Goal: Check status: Check status

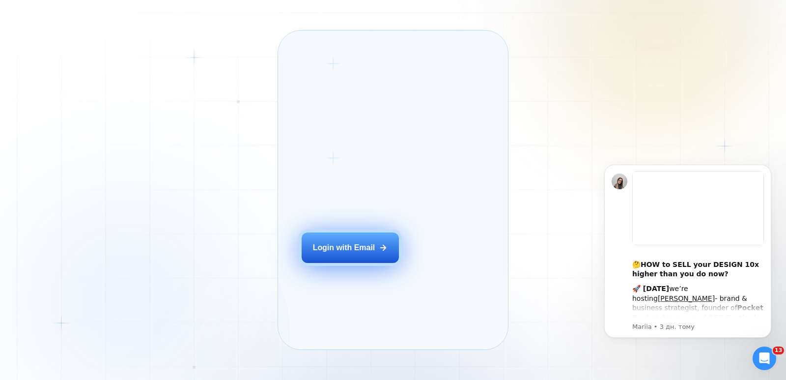
click at [357, 253] on div "Login with Email" at bounding box center [344, 247] width 62 height 11
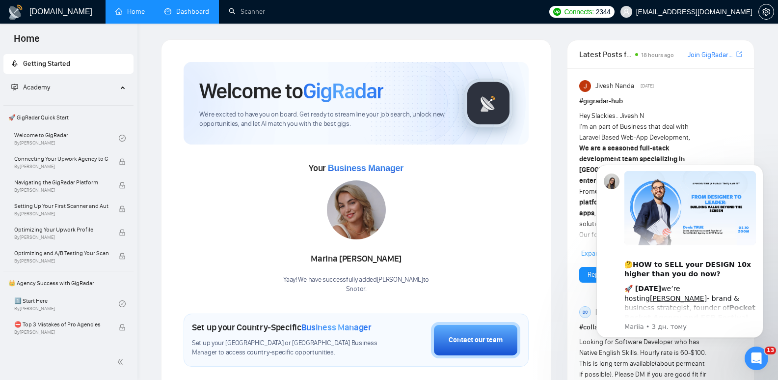
click at [191, 12] on link "Dashboard" at bounding box center [187, 11] width 45 height 8
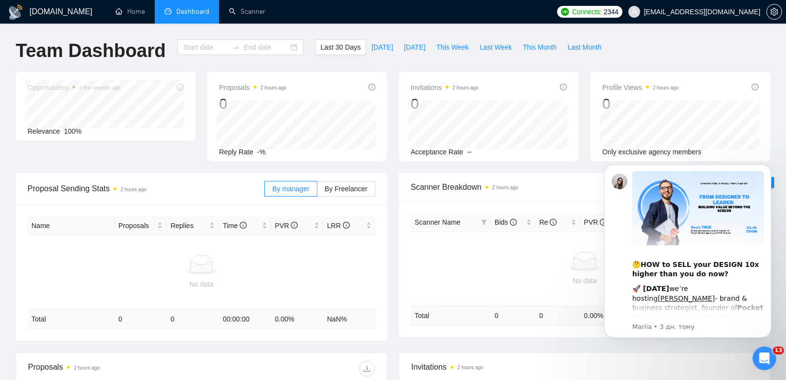
type input "[DATE]"
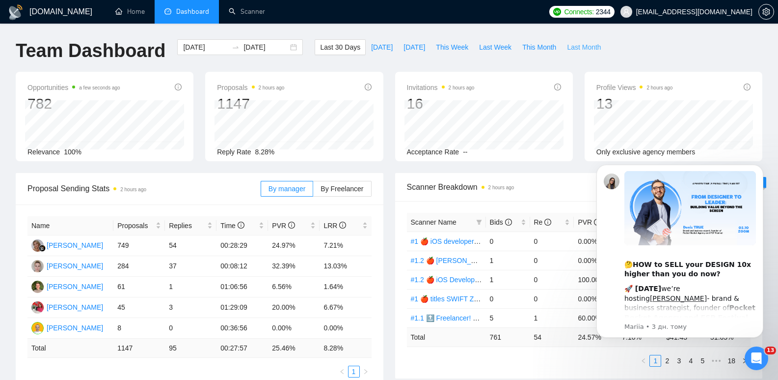
click at [573, 46] on span "Last Month" at bounding box center [584, 47] width 34 height 11
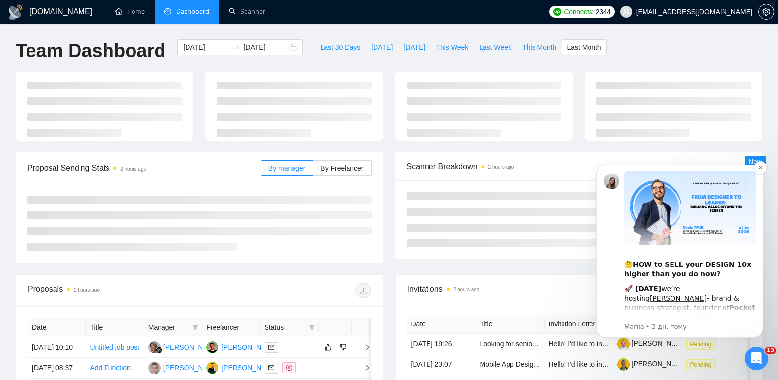
type input "[DATE]"
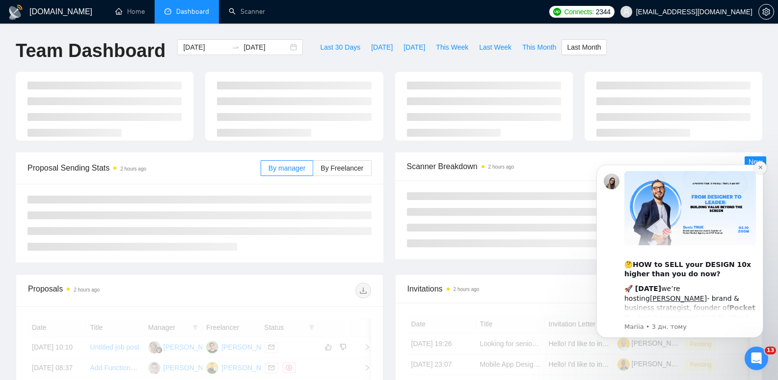
click at [762, 165] on icon "Dismiss notification" at bounding box center [760, 167] width 5 height 5
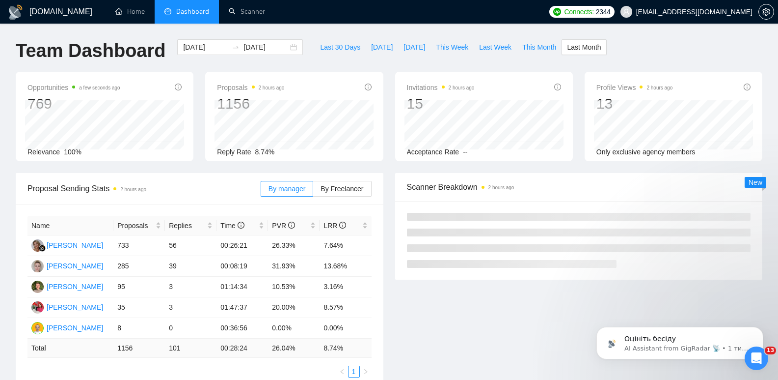
click at [387, 257] on div "Proposal Sending Stats 2 hours ago By manager By Freelancer Name Proposals Repl…" at bounding box center [200, 281] width 380 height 216
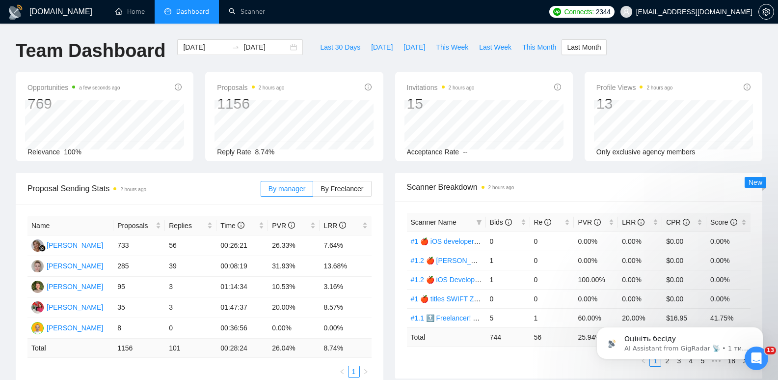
click at [387, 169] on div "Opportunities a few seconds ago 769 Relevance 100% Proposals 2 hours ago 1156 R…" at bounding box center [389, 122] width 759 height 101
drag, startPoint x: 345, startPoint y: 286, endPoint x: 266, endPoint y: 293, distance: 79.9
click at [266, 294] on tr "[PERSON_NAME] 95 3 01:14:34 10.53% 3.16%" at bounding box center [200, 286] width 344 height 21
click at [349, 285] on td "3.16%" at bounding box center [346, 286] width 52 height 21
drag, startPoint x: 349, startPoint y: 285, endPoint x: 273, endPoint y: 285, distance: 76.6
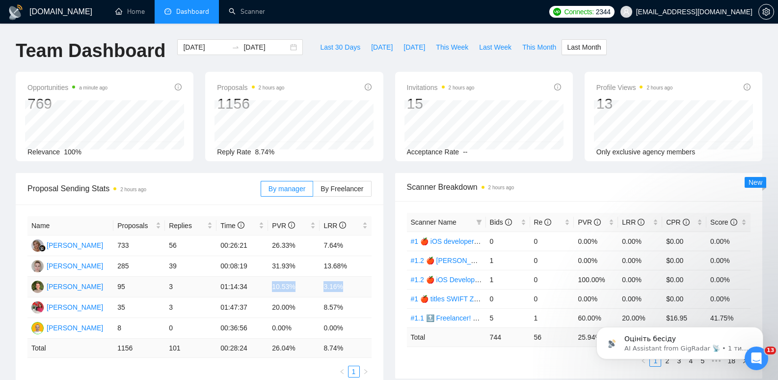
click at [273, 285] on tr "[PERSON_NAME] 95 3 01:14:34 10.53% 3.16%" at bounding box center [200, 286] width 344 height 21
click at [348, 285] on td "3.16%" at bounding box center [346, 286] width 52 height 21
click at [236, 304] on td "01:47:37" at bounding box center [243, 307] width 52 height 21
click at [328, 300] on td "8.57%" at bounding box center [346, 307] width 52 height 21
drag, startPoint x: 123, startPoint y: 328, endPoint x: 145, endPoint y: 345, distance: 28.1
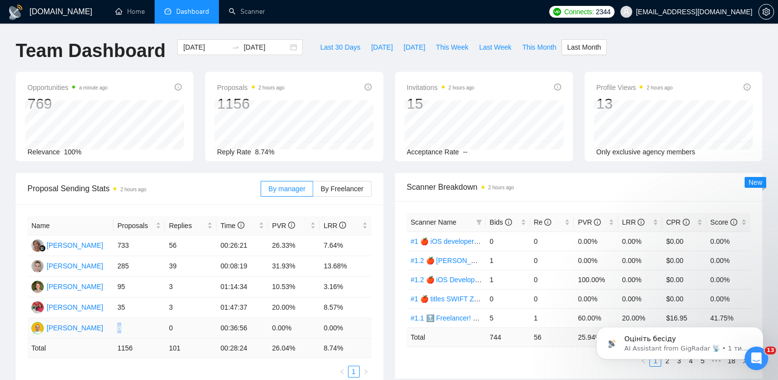
click at [114, 331] on td "8" at bounding box center [139, 328] width 52 height 21
click at [350, 331] on td "0.00%" at bounding box center [346, 328] width 52 height 21
click at [759, 329] on icon "Dismiss notification" at bounding box center [760, 329] width 5 height 5
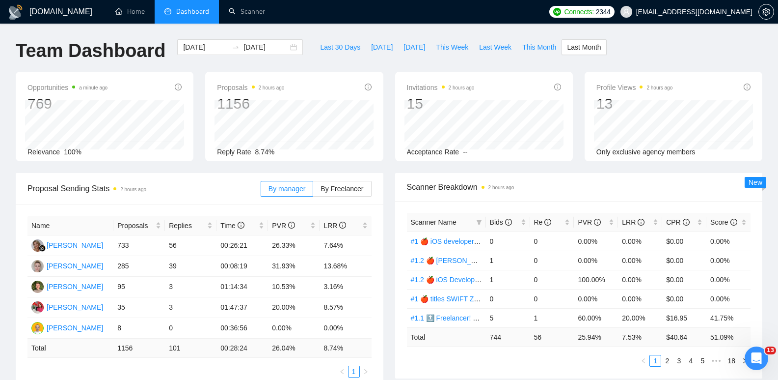
click at [387, 332] on div "Proposal Sending Stats 2 hours ago By manager By Freelancer Name Proposals Repl…" at bounding box center [200, 281] width 380 height 216
